Goal: Information Seeking & Learning: Learn about a topic

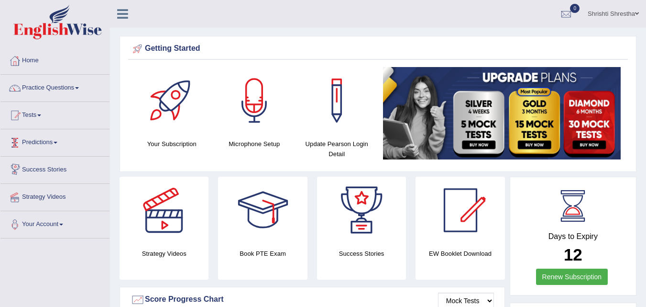
click at [56, 141] on link "Predictions" at bounding box center [54, 141] width 109 height 24
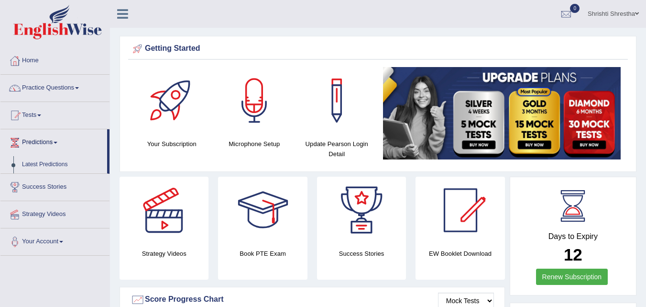
click at [56, 141] on link "Predictions" at bounding box center [53, 141] width 107 height 24
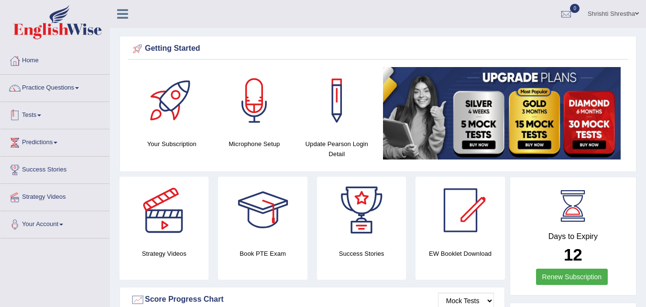
click at [34, 115] on link "Tests" at bounding box center [54, 114] width 109 height 24
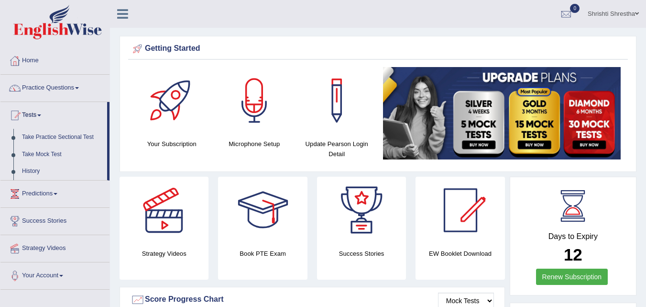
click at [42, 110] on link "Tests" at bounding box center [53, 114] width 107 height 24
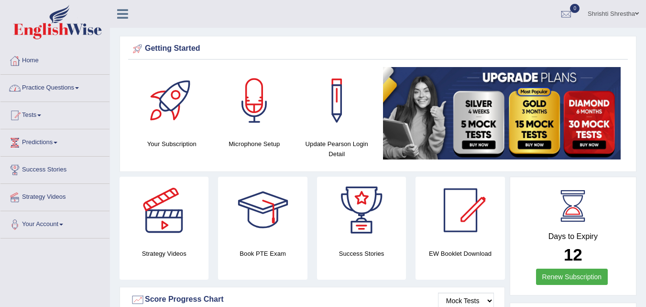
click at [67, 92] on link "Practice Questions" at bounding box center [54, 87] width 109 height 24
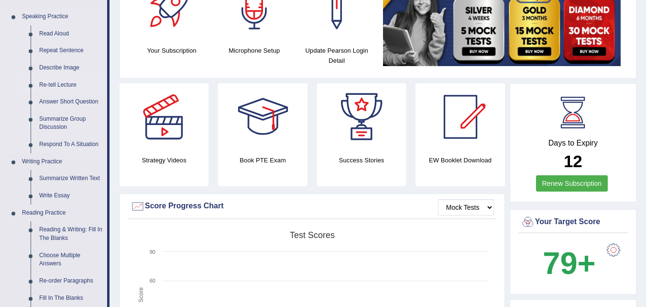
scroll to position [96, 0]
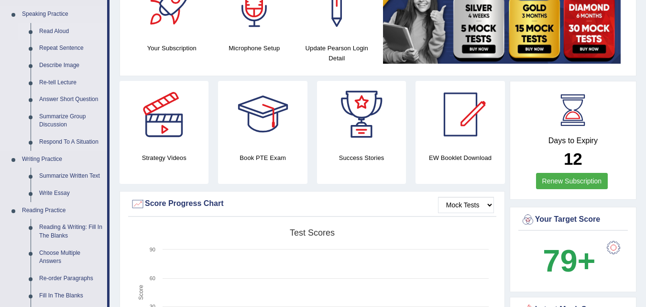
click at [53, 32] on link "Read Aloud" at bounding box center [71, 31] width 72 height 17
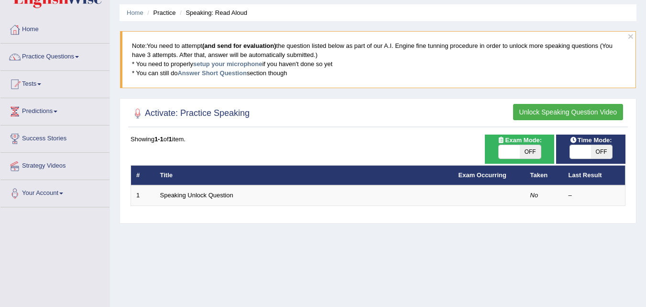
scroll to position [48, 0]
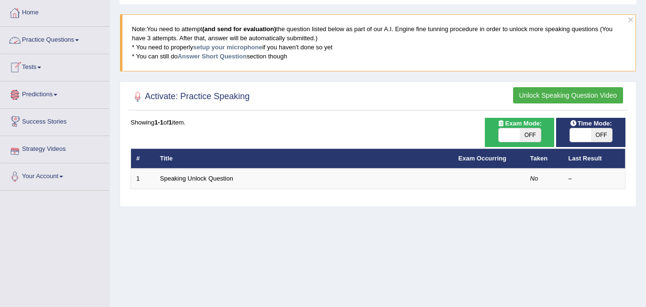
click at [81, 39] on link "Practice Questions" at bounding box center [54, 39] width 109 height 24
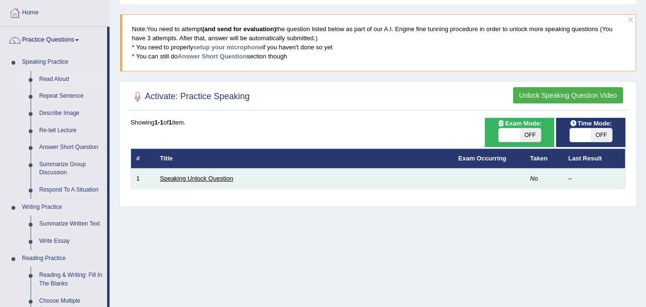
click at [190, 178] on link "Speaking Unlock Question" at bounding box center [196, 178] width 73 height 7
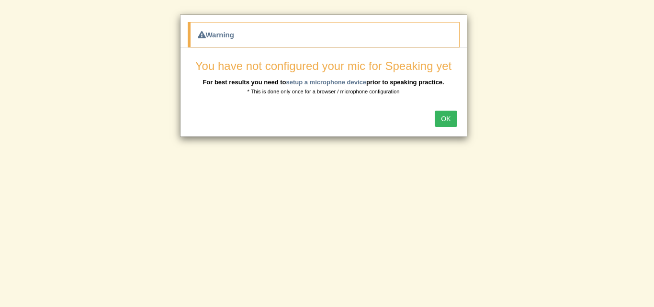
click at [442, 118] on button "OK" at bounding box center [446, 119] width 22 height 16
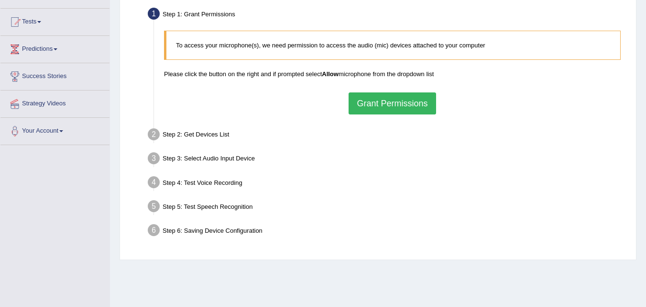
scroll to position [96, 0]
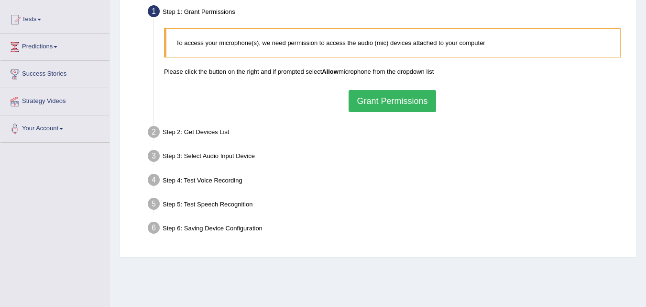
click at [382, 102] on button "Grant Permissions" at bounding box center [392, 101] width 87 height 22
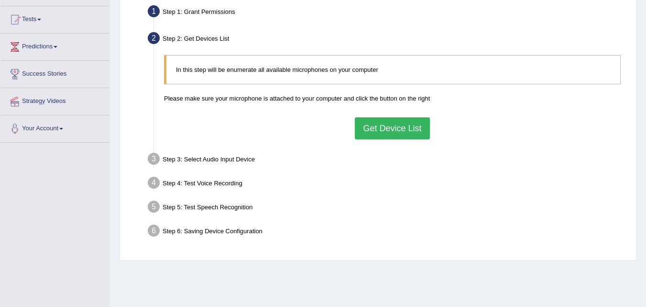
click at [382, 128] on button "Get Device List" at bounding box center [392, 128] width 75 height 22
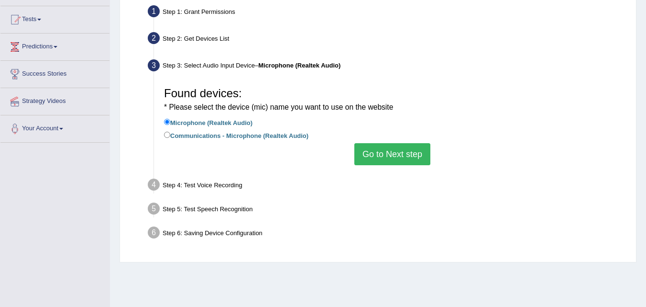
click at [379, 155] on button "Go to Next step" at bounding box center [393, 154] width 76 height 22
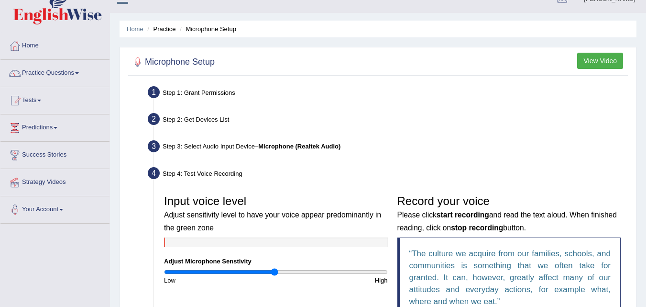
scroll to position [206, 0]
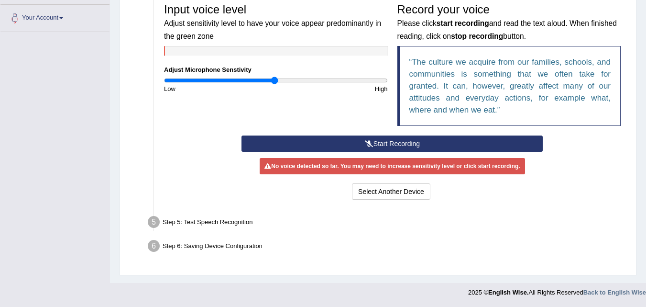
click at [383, 140] on button "Start Recording" at bounding box center [392, 143] width 301 height 16
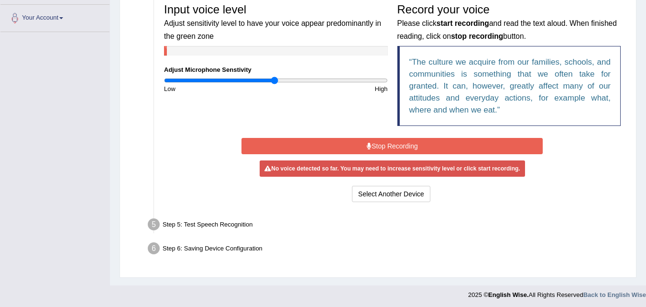
click at [224, 223] on div "Step 5: Test Speech Recognition" at bounding box center [388, 225] width 489 height 21
click at [384, 193] on button "Select Another Device" at bounding box center [391, 194] width 78 height 16
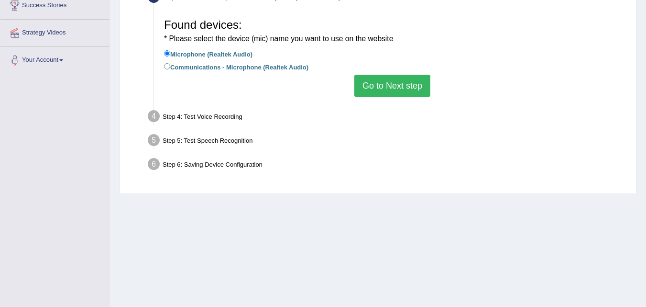
scroll to position [148, 0]
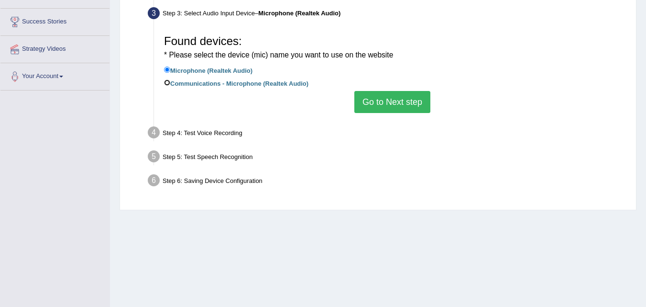
click at [167, 83] on input "Communications - Microphone (Realtek Audio)" at bounding box center [167, 82] width 6 height 6
radio input "true"
click at [393, 102] on button "Go to Next step" at bounding box center [393, 102] width 76 height 22
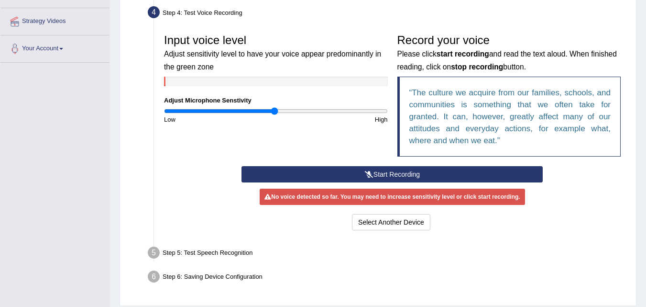
scroll to position [206, 0]
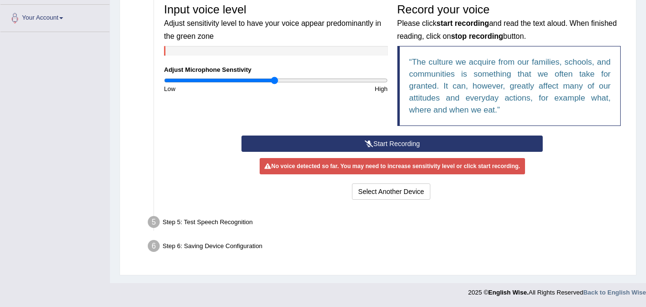
click at [383, 144] on button "Start Recording" at bounding box center [392, 143] width 301 height 16
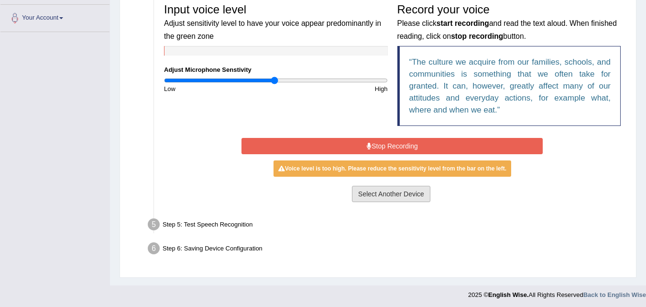
click at [400, 189] on button "Select Another Device" at bounding box center [391, 194] width 78 height 16
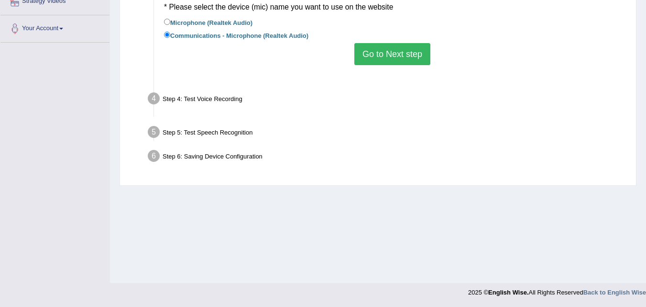
scroll to position [196, 0]
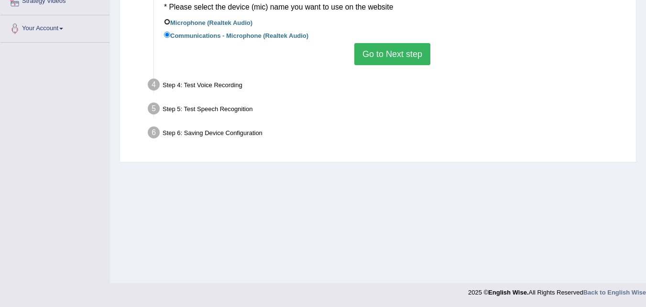
click at [165, 20] on input "Microphone (Realtek Audio)" at bounding box center [167, 22] width 6 height 6
radio input "true"
click at [388, 53] on button "Go to Next step" at bounding box center [393, 54] width 76 height 22
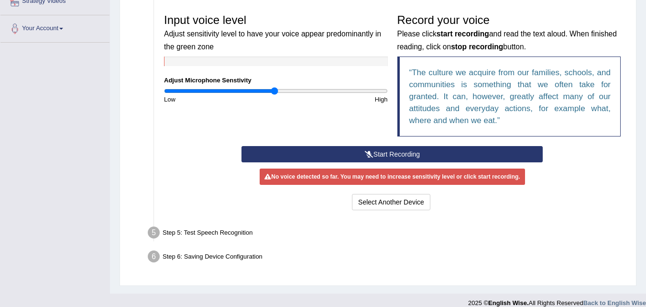
click at [369, 155] on icon at bounding box center [369, 154] width 9 height 7
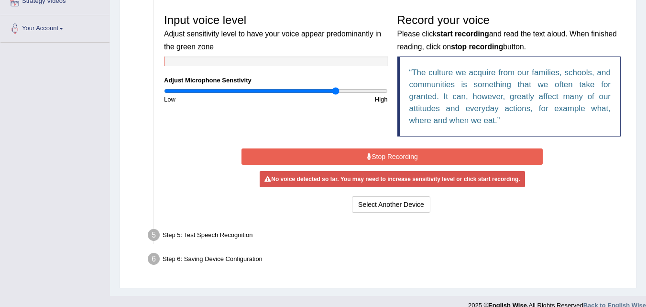
drag, startPoint x: 271, startPoint y: 90, endPoint x: 336, endPoint y: 103, distance: 66.9
type input "1.56"
click at [336, 95] on input "range" at bounding box center [276, 91] width 224 height 8
click at [421, 161] on button "Stop Recording" at bounding box center [392, 156] width 301 height 16
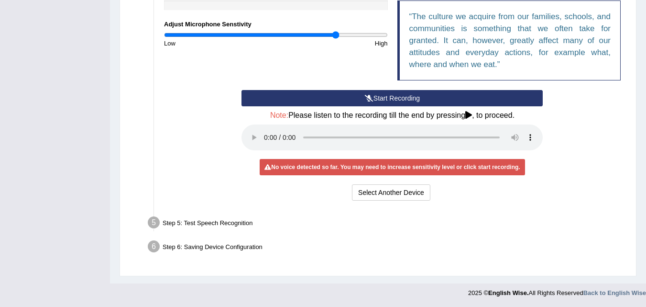
scroll to position [252, 0]
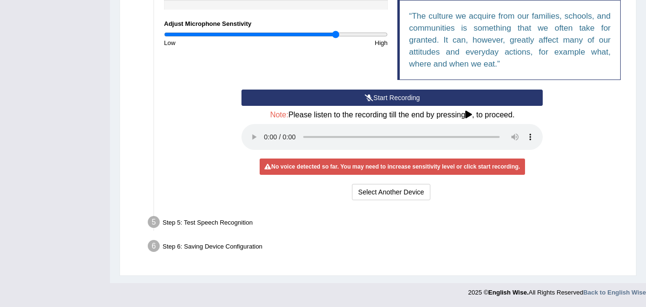
click at [189, 221] on div "Step 5: Test Speech Recognition" at bounding box center [388, 223] width 489 height 21
click at [374, 100] on button "Start Recording" at bounding box center [392, 97] width 301 height 16
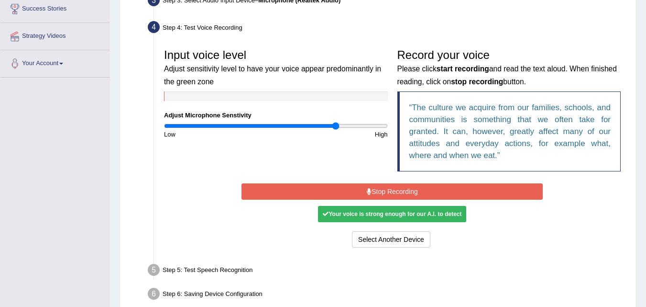
scroll to position [209, 0]
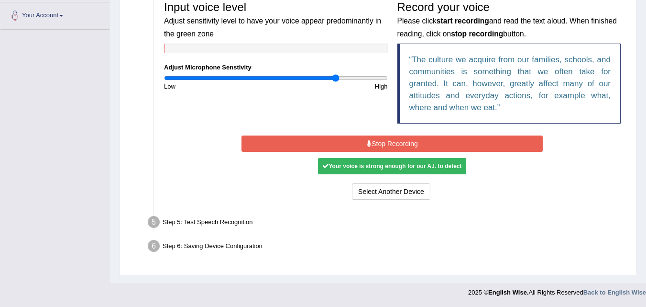
click at [382, 143] on button "Stop Recording" at bounding box center [392, 143] width 301 height 16
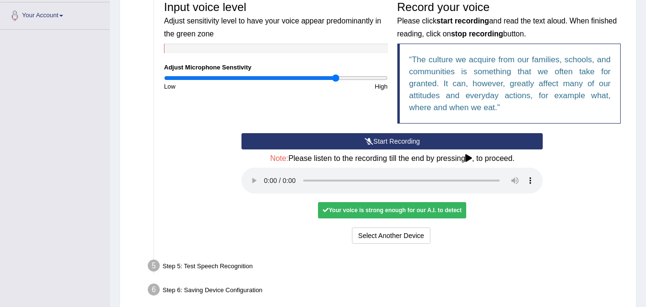
click at [368, 142] on icon at bounding box center [369, 141] width 9 height 7
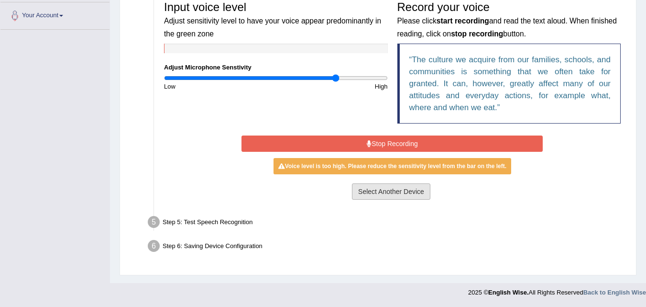
click at [402, 193] on button "Select Another Device" at bounding box center [391, 191] width 78 height 16
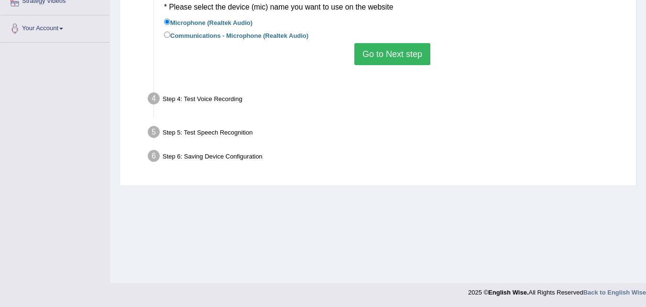
scroll to position [196, 0]
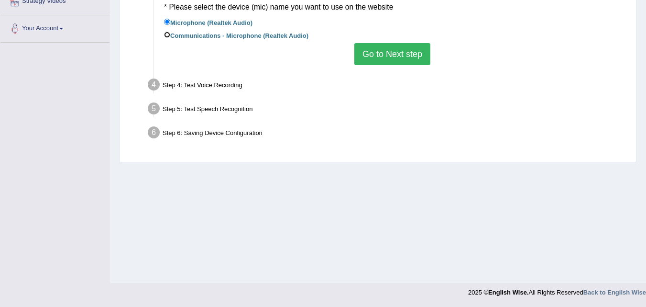
click at [166, 35] on input "Communications - Microphone (Realtek Audio)" at bounding box center [167, 35] width 6 height 6
radio input "true"
click at [389, 56] on button "Go to Next step" at bounding box center [393, 54] width 76 height 22
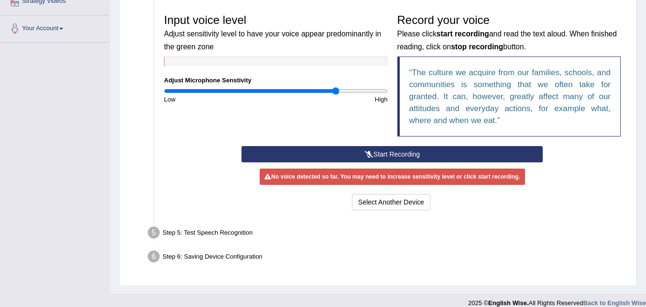
click at [380, 150] on button "Start Recording" at bounding box center [392, 154] width 301 height 16
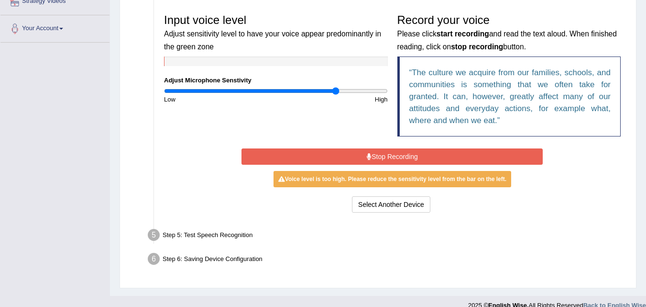
click at [404, 161] on button "Stop Recording" at bounding box center [392, 156] width 301 height 16
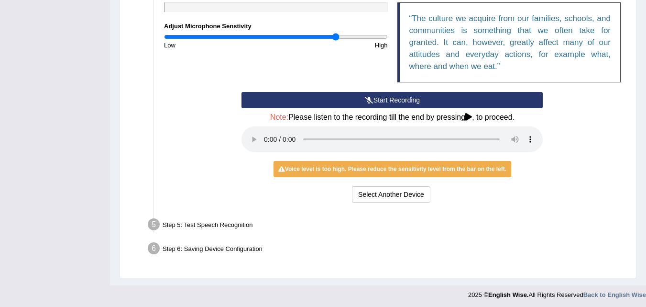
scroll to position [252, 0]
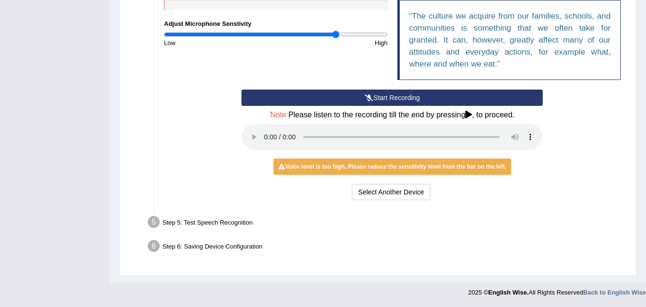
click at [228, 220] on div "Step 5: Test Speech Recognition" at bounding box center [388, 223] width 489 height 21
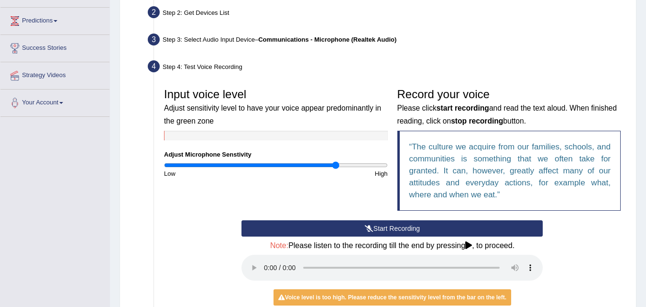
scroll to position [109, 0]
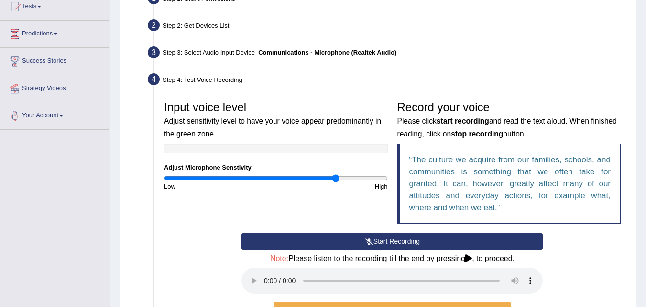
click at [221, 146] on div at bounding box center [276, 149] width 224 height 10
drag, startPoint x: 167, startPoint y: 147, endPoint x: 235, endPoint y: 158, distance: 68.8
click at [235, 158] on div "Input voice level Adjust sensitivity level to have your voice appear predominan…" at bounding box center [276, 143] width 234 height 95
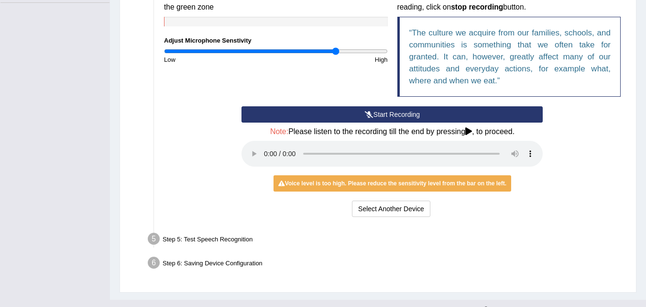
scroll to position [252, 0]
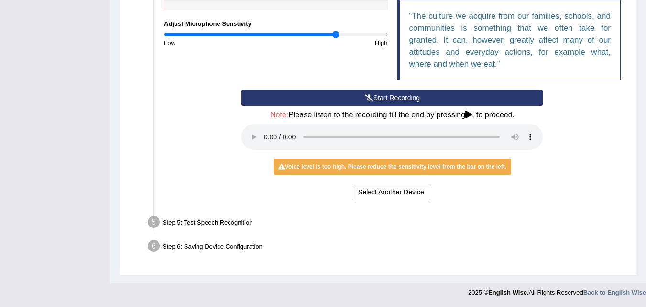
click at [453, 165] on div "Voice level is too high. Please reduce the sensitivity level from the bar on th…" at bounding box center [393, 166] width 238 height 16
click at [386, 194] on button "Select Another Device" at bounding box center [391, 192] width 78 height 16
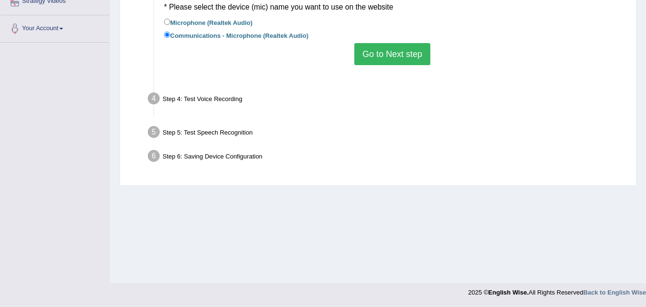
scroll to position [196, 0]
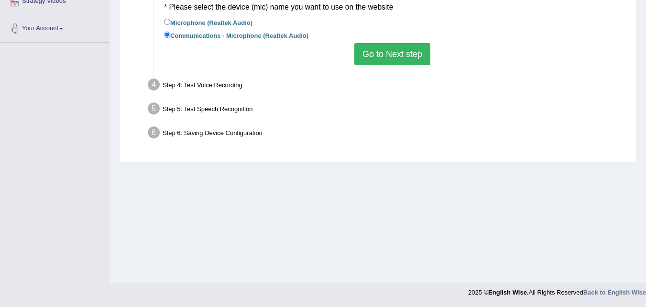
click at [216, 88] on div "Step 4: Test Voice Recording" at bounding box center [388, 86] width 489 height 21
click at [217, 85] on div "Step 4: Test Voice Recording" at bounding box center [388, 86] width 489 height 21
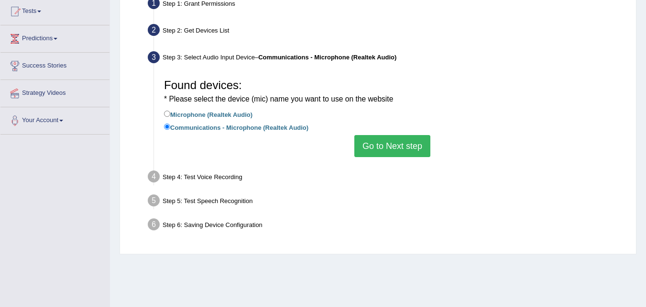
scroll to position [100, 0]
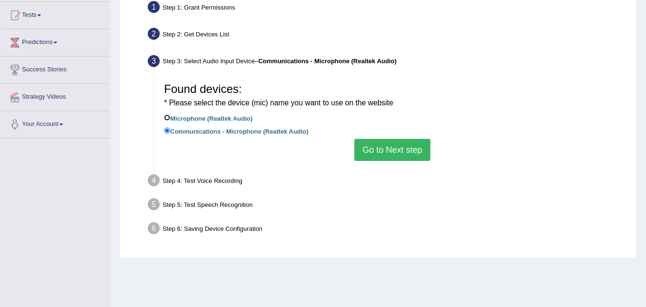
click at [167, 116] on input "Microphone (Realtek Audio)" at bounding box center [167, 117] width 6 height 6
radio input "true"
click at [385, 151] on button "Go to Next step" at bounding box center [393, 150] width 76 height 22
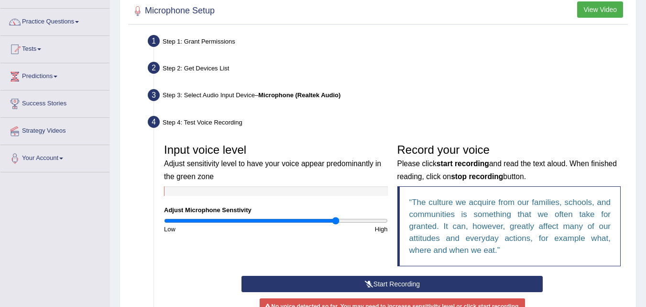
scroll to position [0, 0]
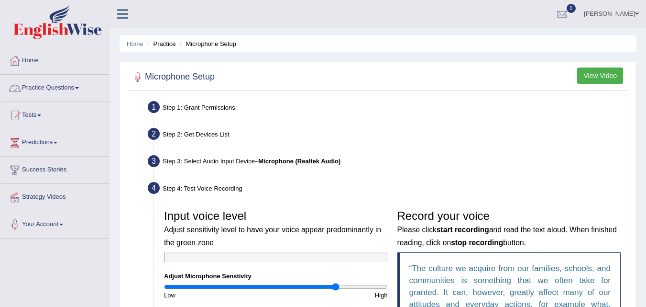
click at [76, 90] on link "Practice Questions" at bounding box center [54, 87] width 109 height 24
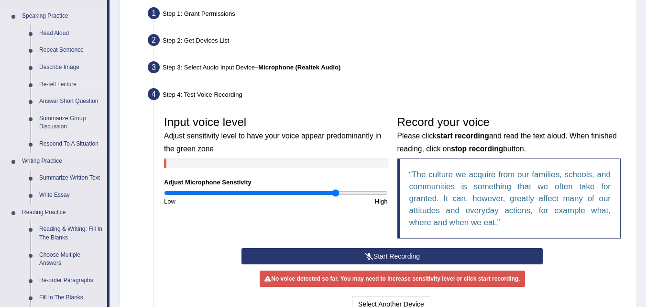
scroll to position [96, 0]
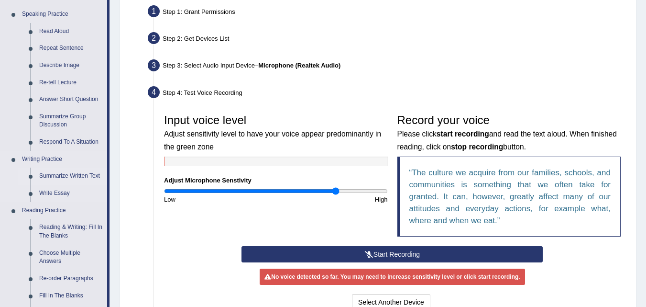
click at [64, 176] on link "Summarize Written Text" at bounding box center [71, 175] width 72 height 17
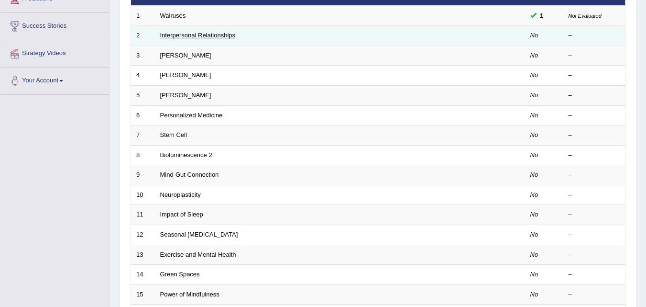
click at [177, 32] on link "Interpersonal Relationships" at bounding box center [198, 35] width 76 height 7
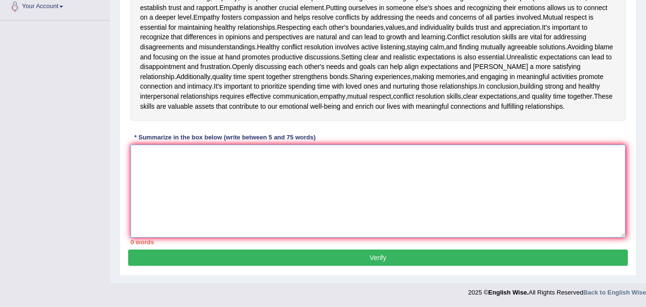
click at [160, 157] on textarea at bounding box center [378, 191] width 495 height 93
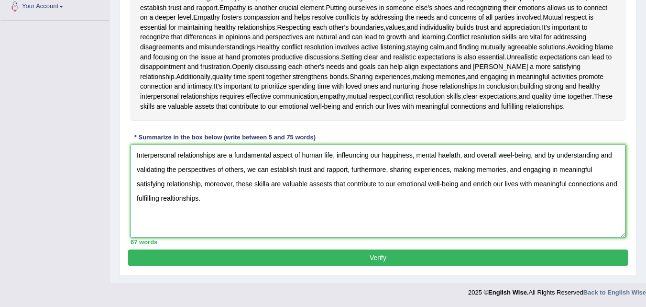
scroll to position [227, 0]
type textarea "Interpersonal relationships are a fundamental aspect of human life, infleuncing…"
click at [385, 255] on button "Verify" at bounding box center [378, 257] width 500 height 16
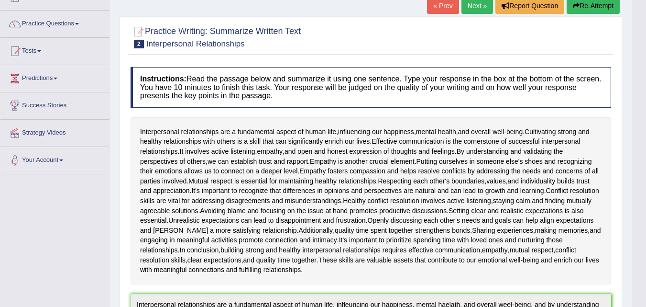
scroll to position [64, 0]
drag, startPoint x: 442, startPoint y: 21, endPoint x: 462, endPoint y: 20, distance: 20.6
click at [472, 7] on link "Next »" at bounding box center [478, 6] width 32 height 16
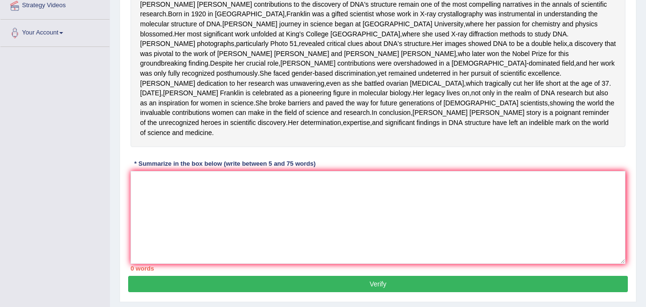
click at [176, 168] on div "* Summarize in the box below (write between 5 and 75 words)" at bounding box center [225, 163] width 189 height 9
click at [157, 225] on textarea at bounding box center [378, 217] width 495 height 93
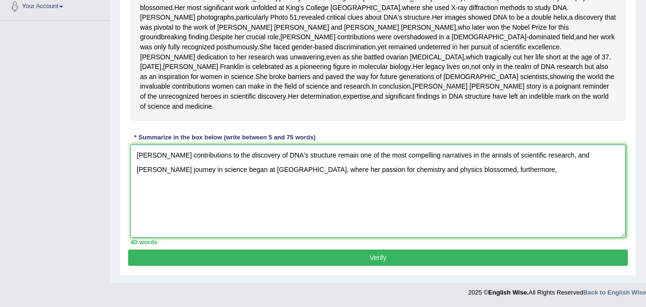
scroll to position [223, 0]
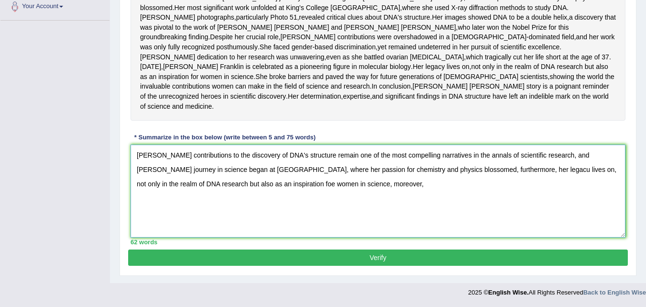
click at [558, 204] on textarea "Rosalind Franklin's contributions to the discovery of DNA's structure remain on…" at bounding box center [378, 191] width 495 height 93
click at [427, 217] on textarea "Rosalind Franklin's contributions to the discovery of DNA's structure remain on…" at bounding box center [378, 191] width 495 height 93
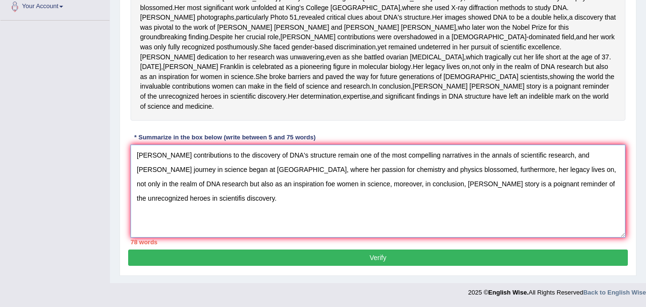
drag, startPoint x: 136, startPoint y: 202, endPoint x: 484, endPoint y: 201, distance: 348.4
click at [484, 201] on textarea "Rosalind Franklin's contributions to the discovery of DNA's structure remain on…" at bounding box center [378, 191] width 495 height 93
click at [495, 210] on textarea "Rosalind Franklin's contributions to the discovery of DNA's structure remain on…" at bounding box center [378, 191] width 495 height 93
drag, startPoint x: 136, startPoint y: 203, endPoint x: 483, endPoint y: 200, distance: 346.5
click at [483, 200] on textarea "Rosalind Franklin's contributions to the discovery of DNA's structure remain on…" at bounding box center [378, 191] width 495 height 93
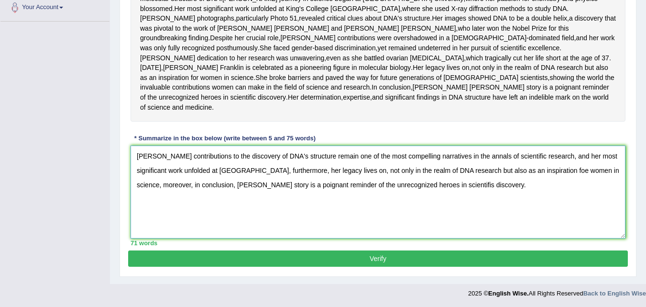
scroll to position [216, 0]
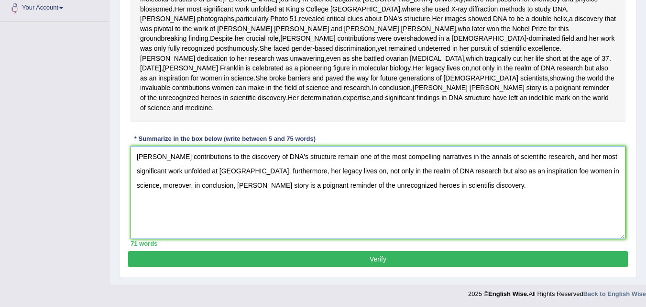
type textarea "Rosalind Franklin's contributions to the discovery of DNA's structure remain on…"
click at [379, 267] on button "Verify" at bounding box center [378, 259] width 500 height 16
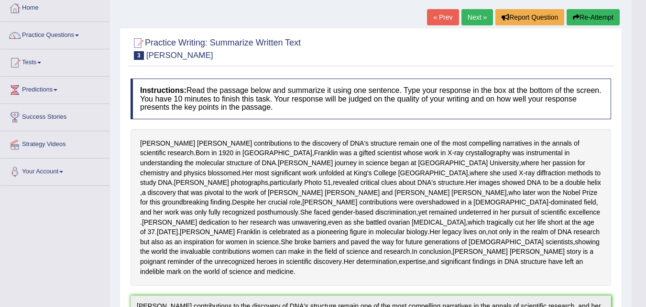
scroll to position [52, 0]
click at [470, 19] on link "Next »" at bounding box center [478, 18] width 32 height 16
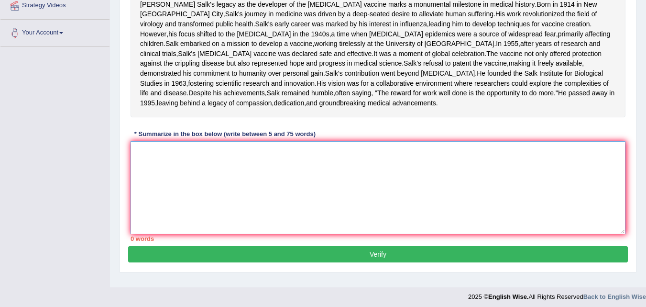
click at [198, 209] on textarea at bounding box center [378, 187] width 495 height 93
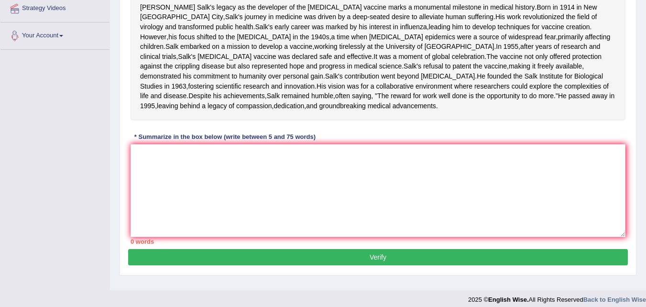
scroll to position [189, 0]
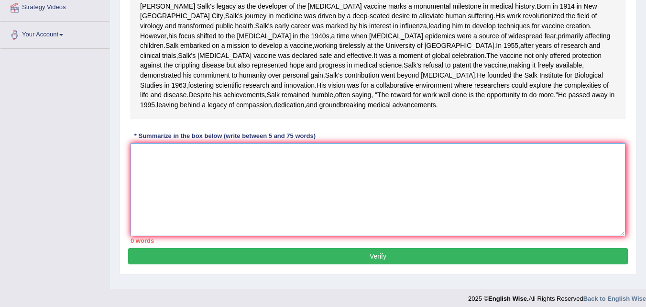
click at [180, 205] on textarea at bounding box center [378, 189] width 495 height 93
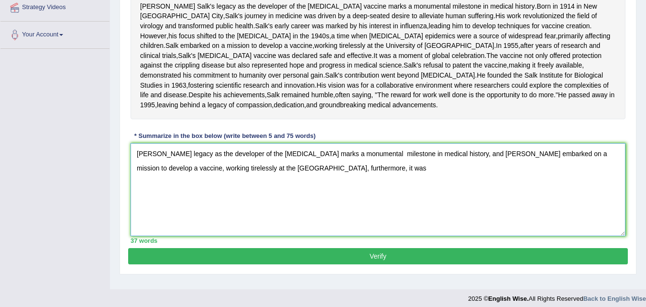
click at [163, 219] on textarea "[PERSON_NAME] legacy as the developer of the [MEDICAL_DATA] marks a monumental …" at bounding box center [378, 189] width 495 height 93
click at [364, 220] on textarea "[PERSON_NAME] legacy as the developer of the [MEDICAL_DATA] marks a monumental …" at bounding box center [378, 189] width 495 height 93
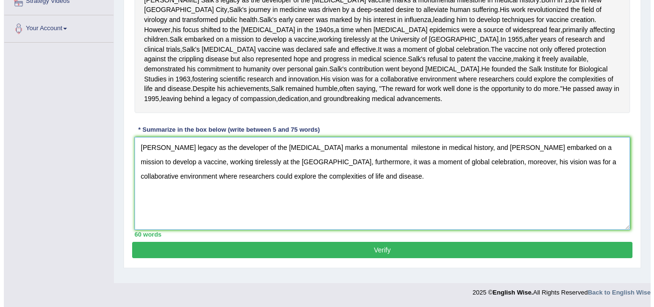
scroll to position [232, 0]
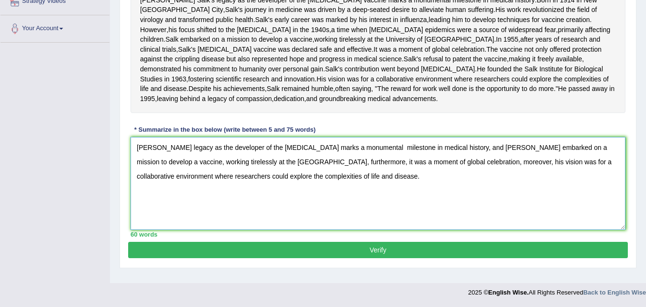
type textarea "[PERSON_NAME] legacy as the developer of the [MEDICAL_DATA] marks a monumental …"
click at [385, 258] on button "Verify" at bounding box center [378, 250] width 500 height 16
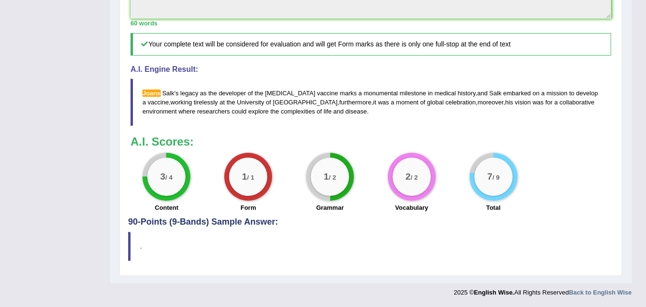
scroll to position [442, 0]
drag, startPoint x: 144, startPoint y: 223, endPoint x: 244, endPoint y: 223, distance: 99.5
